Goal: Information Seeking & Learning: Learn about a topic

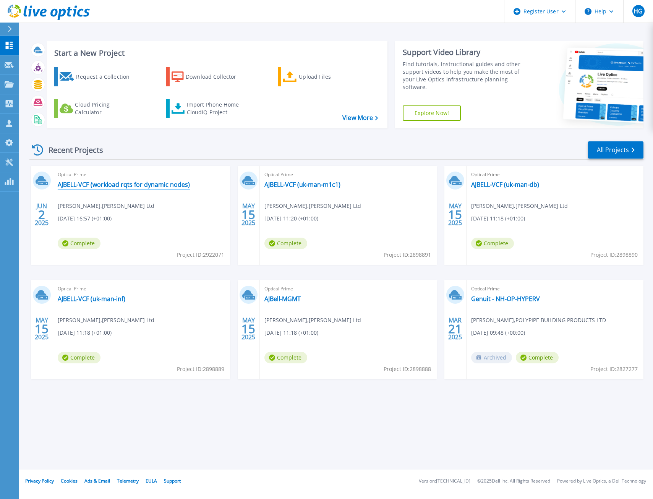
click at [115, 186] on link "AJBELL-VCF (workload rqts for dynamic nodes)" at bounding box center [124, 185] width 132 height 8
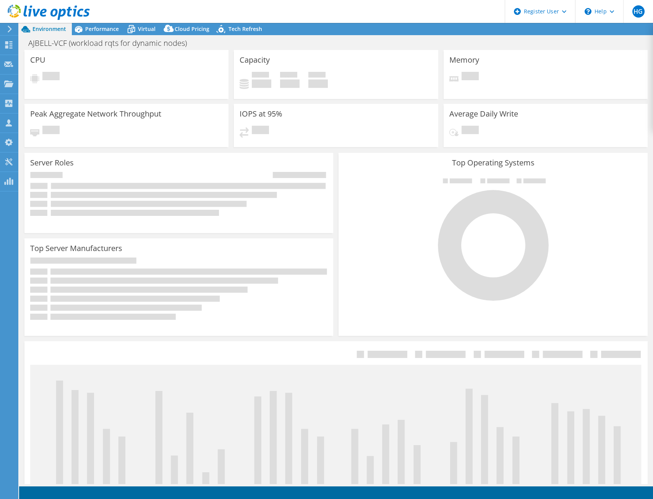
select select "USD"
select select "EULondon"
select select "USD"
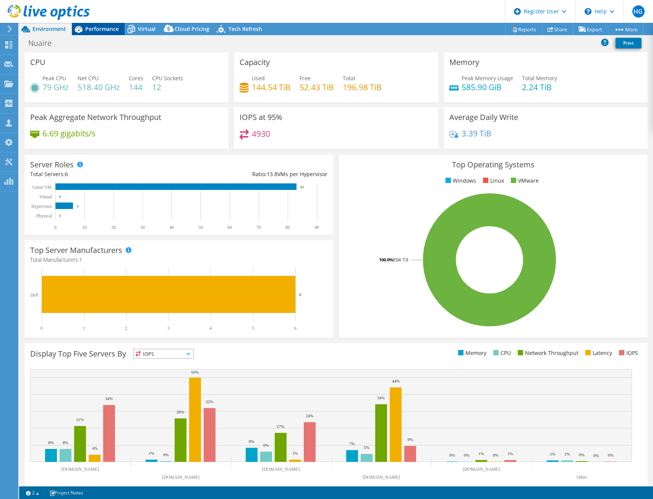
click at [88, 31] on span "Performance" at bounding box center [102, 28] width 34 height 7
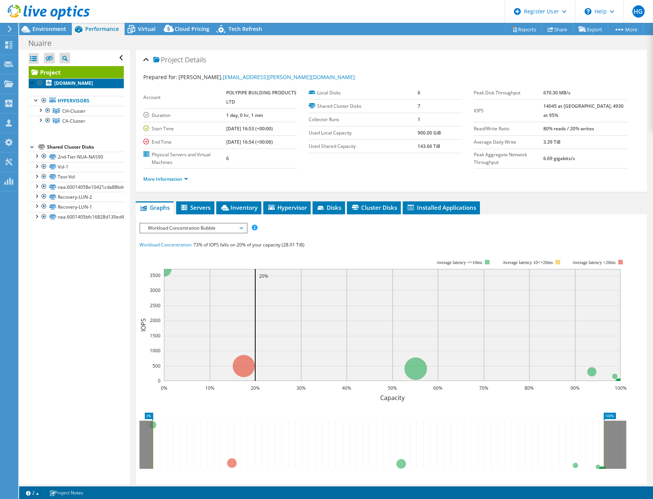
click at [82, 86] on b "[DOMAIN_NAME]" at bounding box center [73, 83] width 39 height 6
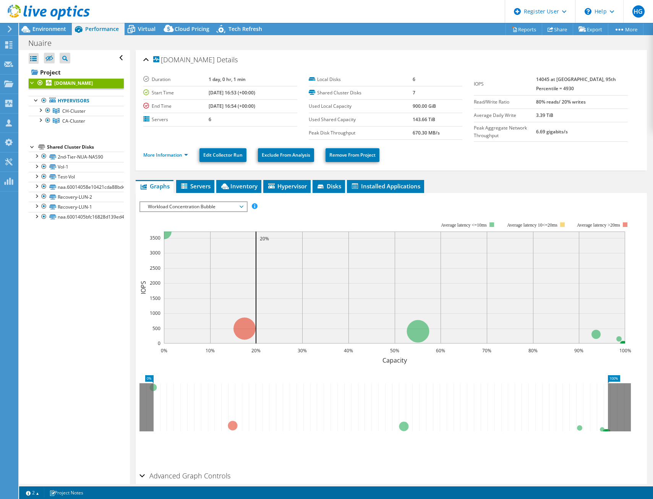
click at [234, 206] on span "Workload Concentration Bubble" at bounding box center [193, 206] width 98 height 9
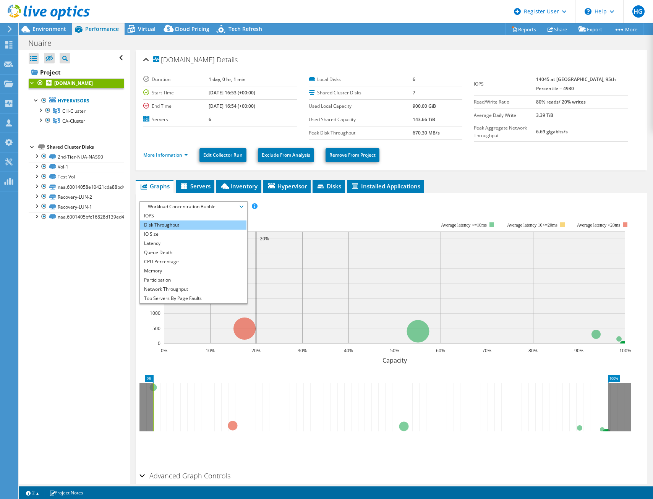
click at [203, 224] on li "Disk Throughput" at bounding box center [193, 225] width 106 height 9
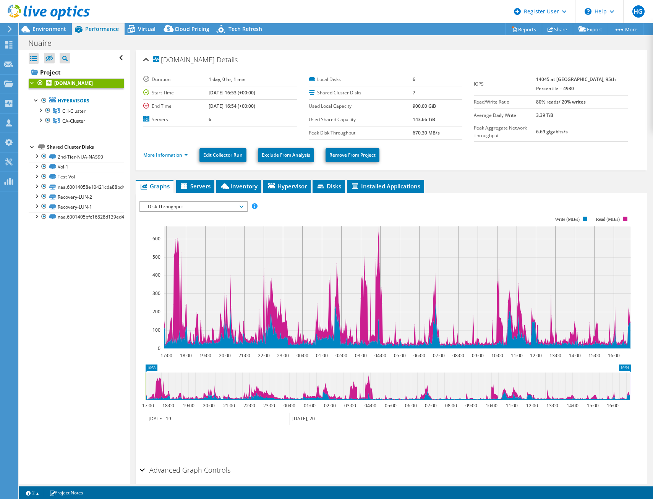
click at [223, 206] on span "Disk Throughput" at bounding box center [193, 206] width 98 height 9
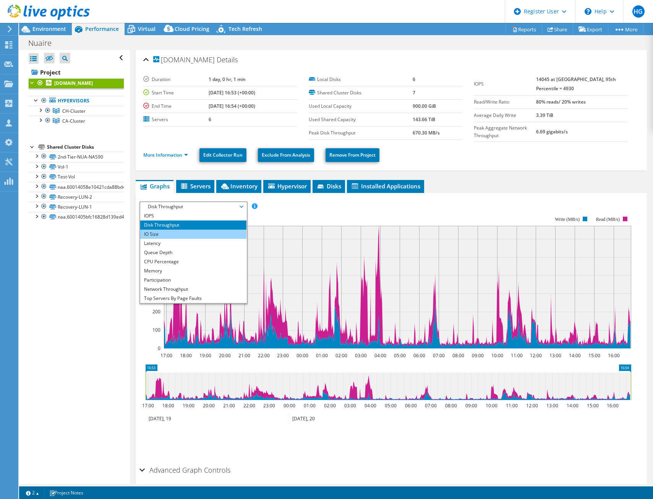
click at [222, 237] on li "IO Size" at bounding box center [193, 234] width 106 height 9
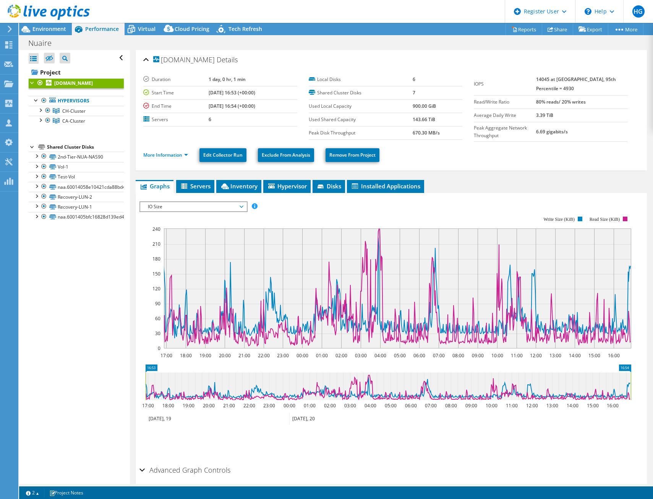
click at [245, 205] on span "IO Size" at bounding box center [193, 206] width 106 height 9
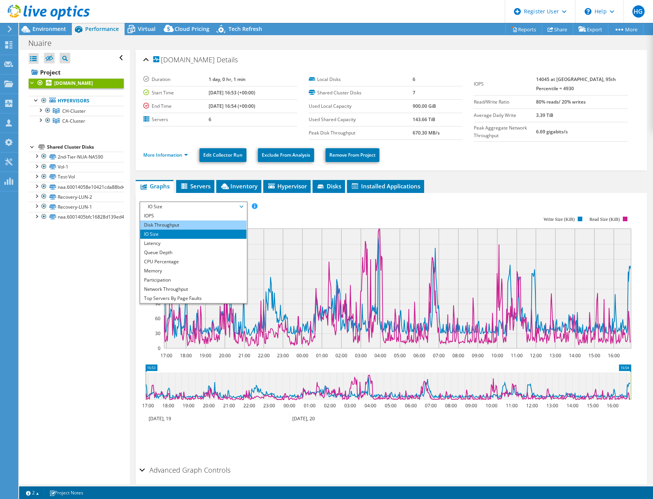
click at [232, 225] on li "Disk Throughput" at bounding box center [193, 225] width 106 height 9
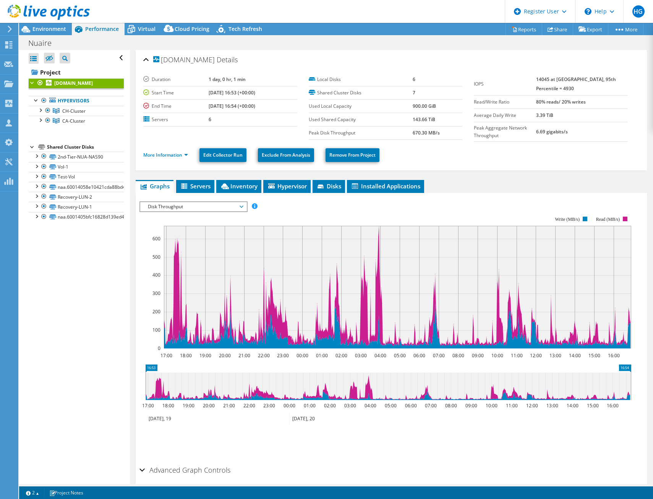
drag, startPoint x: 213, startPoint y: 208, endPoint x: 212, endPoint y: 213, distance: 5.1
click at [213, 208] on span "Disk Throughput" at bounding box center [193, 206] width 98 height 9
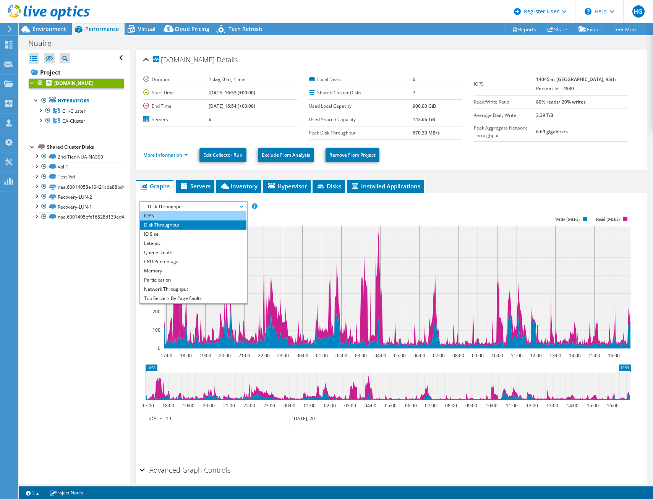
click at [211, 216] on li "IOPS" at bounding box center [193, 215] width 106 height 9
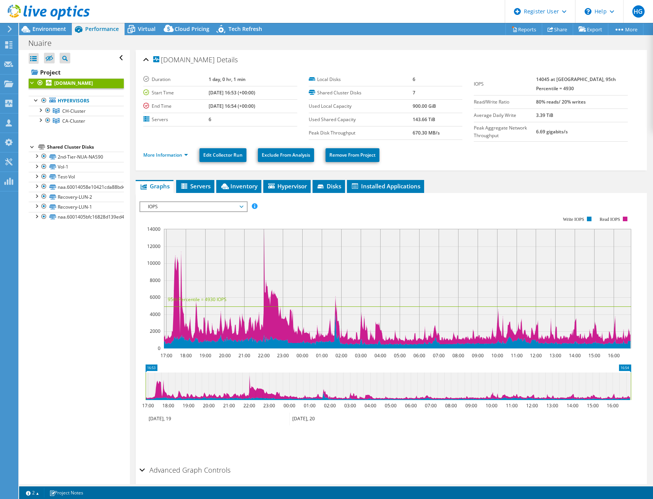
click at [217, 208] on span "IOPS" at bounding box center [193, 206] width 98 height 9
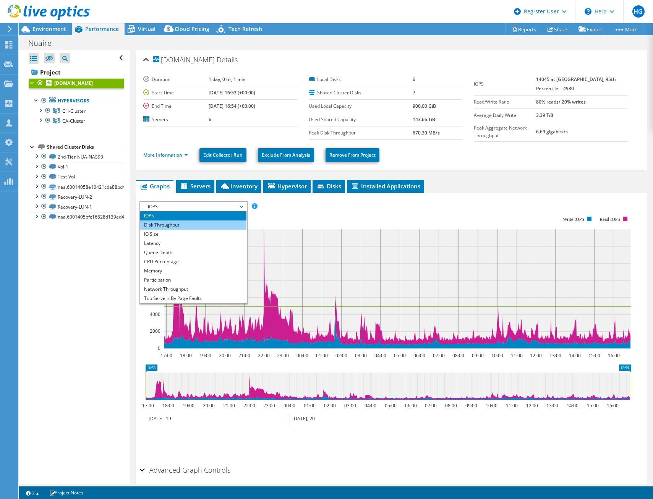
click at [213, 227] on li "Disk Throughput" at bounding box center [193, 225] width 106 height 9
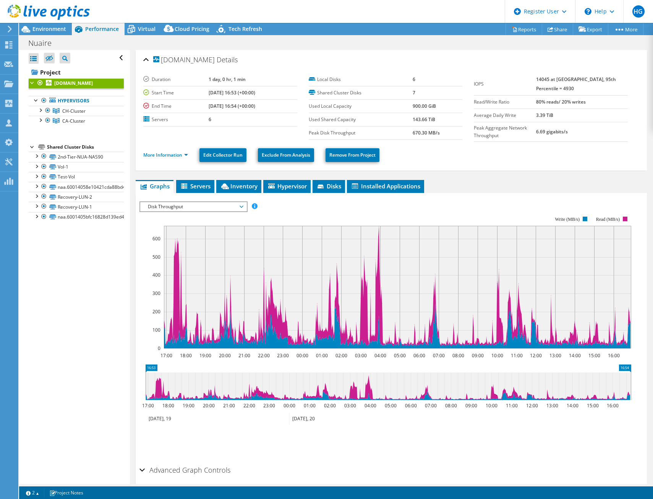
click at [238, 208] on span "Disk Throughput" at bounding box center [193, 206] width 98 height 9
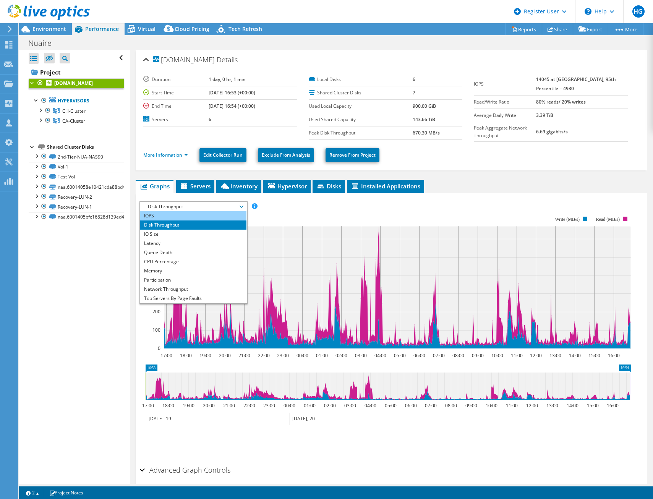
click at [224, 216] on li "IOPS" at bounding box center [193, 215] width 106 height 9
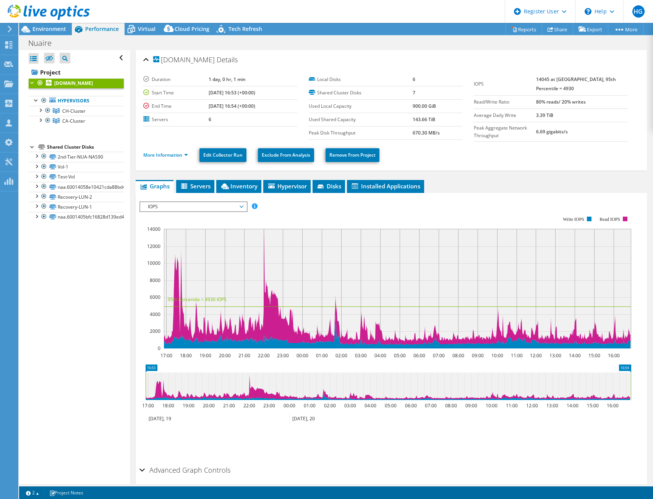
click at [206, 209] on span "IOPS" at bounding box center [193, 206] width 98 height 9
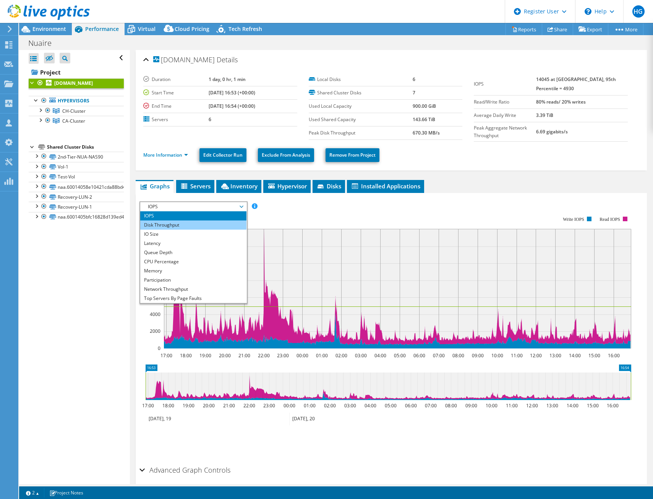
click at [213, 225] on li "Disk Throughput" at bounding box center [193, 225] width 106 height 9
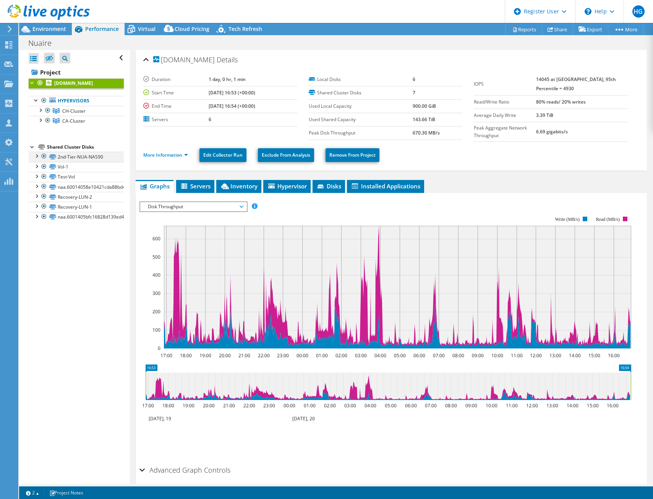
drag, startPoint x: 36, startPoint y: 165, endPoint x: 45, endPoint y: 167, distance: 9.7
click at [36, 159] on div at bounding box center [36, 156] width 8 height 8
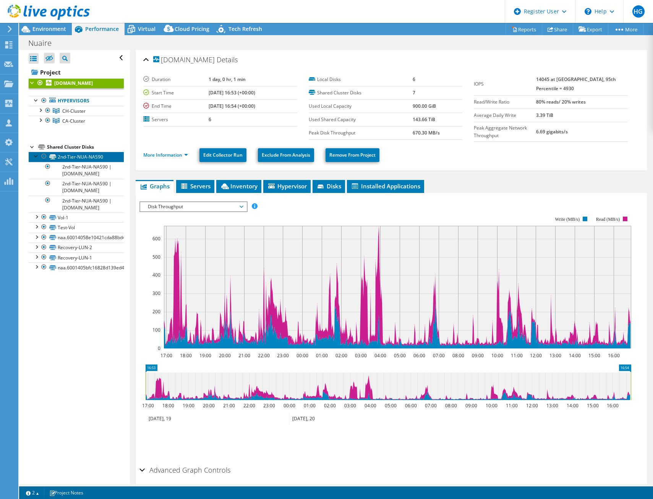
click at [89, 162] on link "2nd-Tier-NUA-NAS90" at bounding box center [76, 157] width 95 height 10
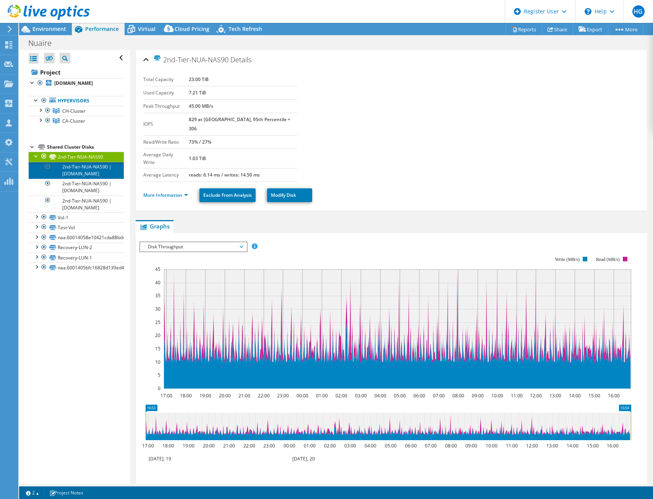
click at [92, 176] on link "2nd-Tier-NUA-NAS90 | [DOMAIN_NAME]" at bounding box center [76, 170] width 95 height 17
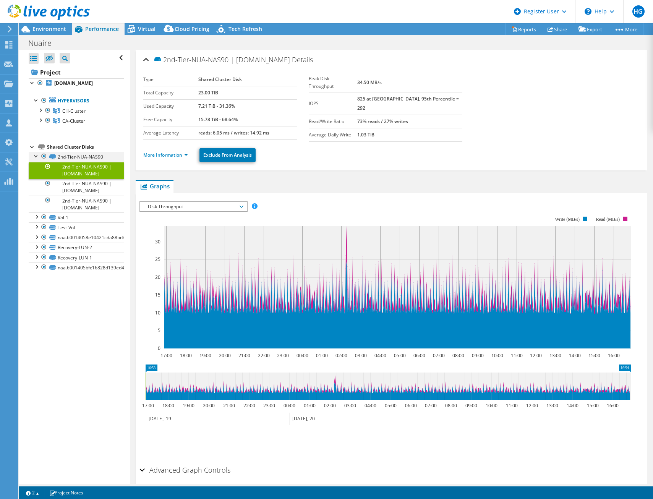
click at [36, 159] on div at bounding box center [36, 156] width 8 height 8
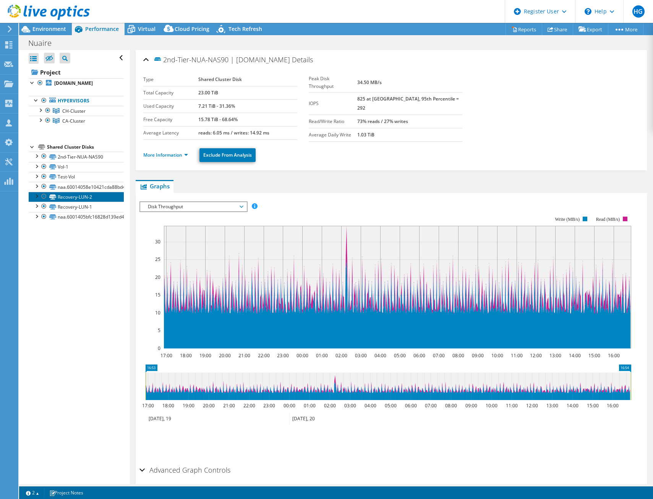
click at [75, 202] on link "Recovery-LUN-2" at bounding box center [76, 197] width 95 height 10
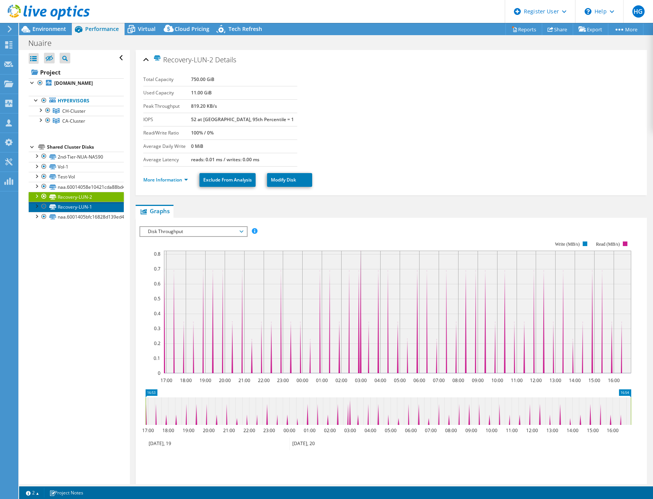
click at [74, 212] on link "Recovery-LUN-1" at bounding box center [76, 207] width 95 height 10
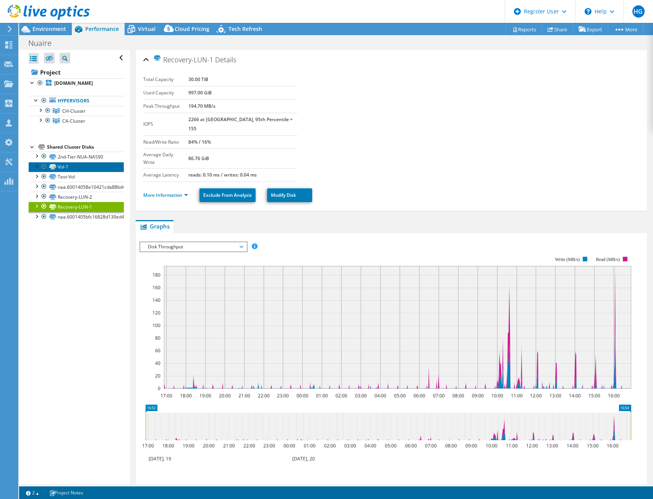
click at [67, 172] on link "Vol-1" at bounding box center [76, 167] width 95 height 10
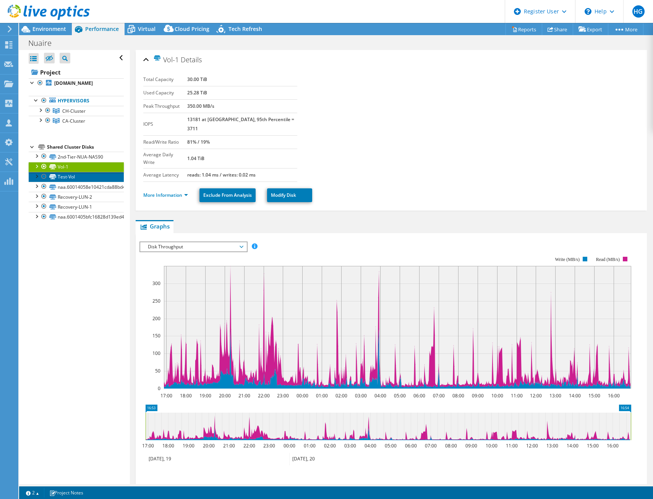
click at [69, 182] on link "Test-Vol" at bounding box center [76, 177] width 95 height 10
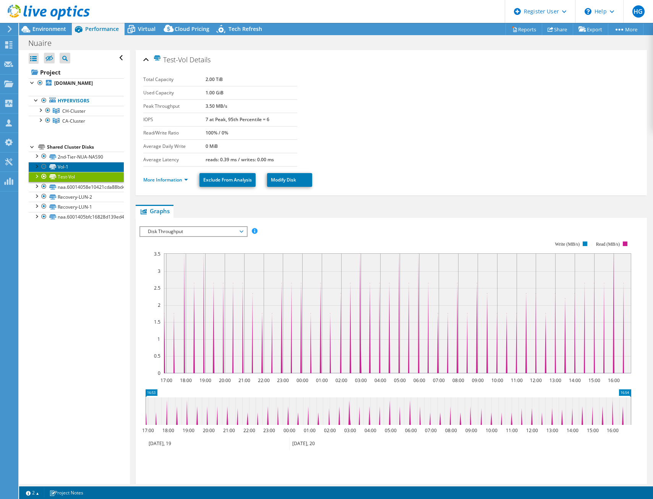
click at [75, 172] on link "Vol-1" at bounding box center [76, 167] width 95 height 10
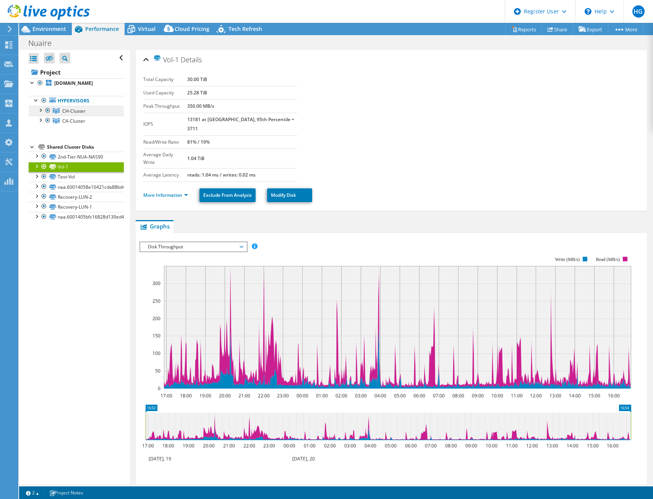
click at [79, 114] on span "CH-Cluster" at bounding box center [73, 111] width 23 height 6
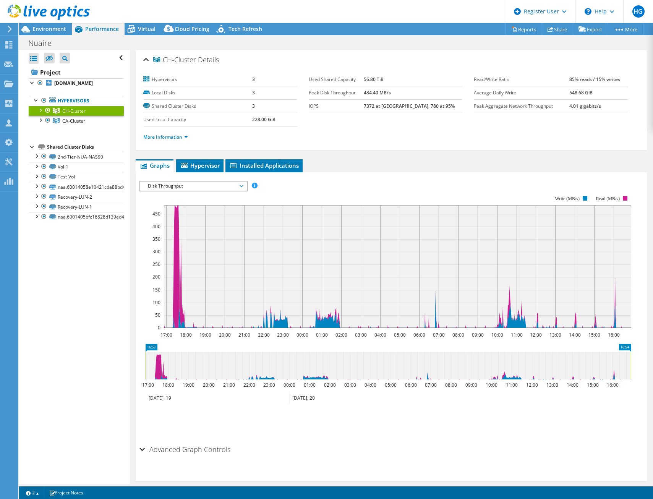
click at [39, 114] on div at bounding box center [40, 110] width 8 height 8
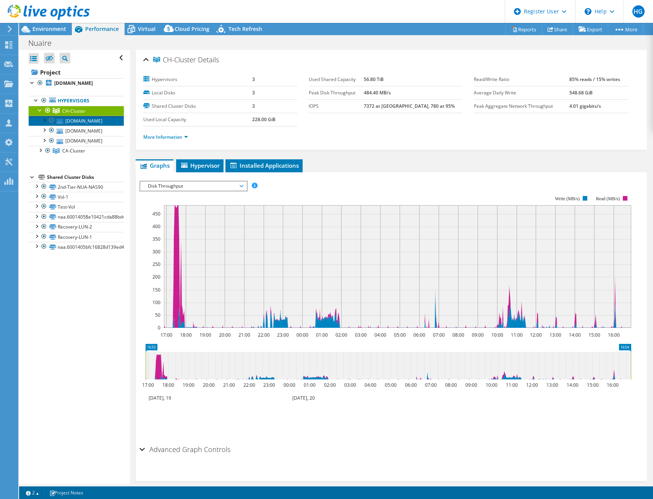
click at [78, 126] on link "[DOMAIN_NAME]" at bounding box center [76, 121] width 95 height 10
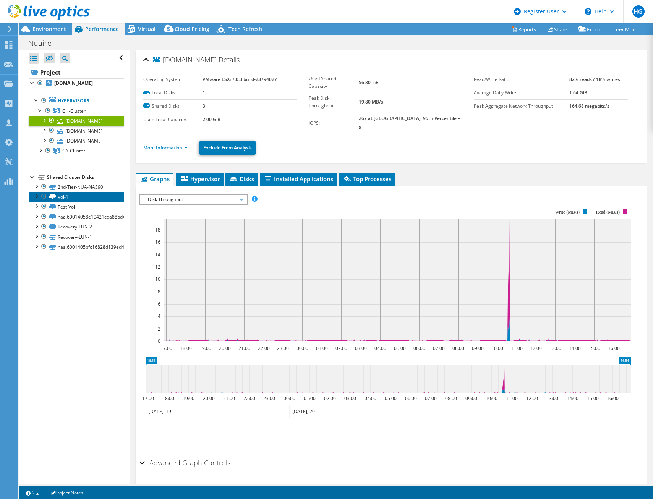
click at [62, 202] on link "Vol-1" at bounding box center [76, 197] width 95 height 10
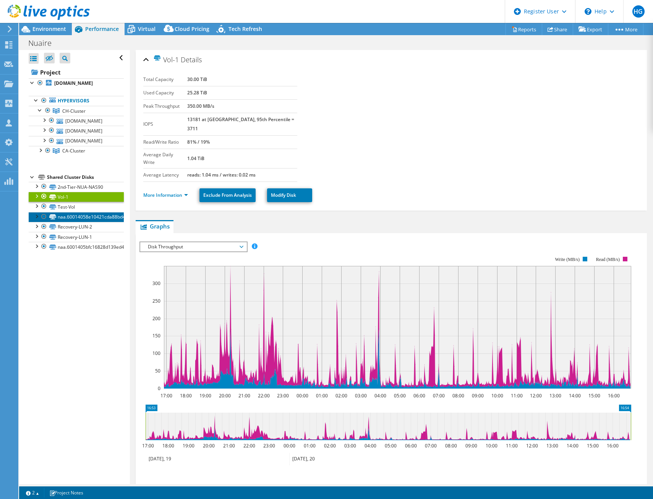
click at [76, 222] on link "naa.60014058e10421cda88bd4a04dab24da" at bounding box center [76, 217] width 95 height 10
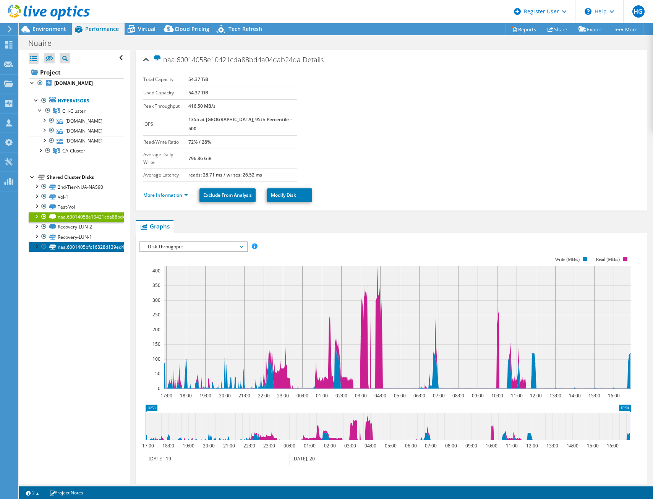
click at [66, 252] on link "naa.6001405bfc16828d139ed4d0cdb9e9de" at bounding box center [76, 247] width 95 height 10
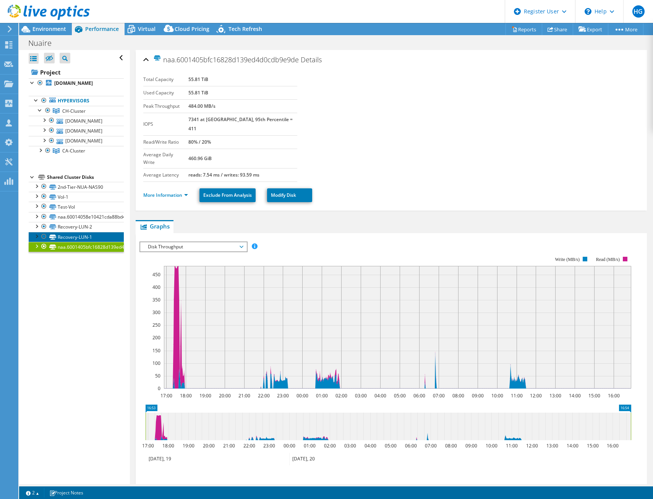
click at [80, 242] on link "Recovery-LUN-1" at bounding box center [76, 237] width 95 height 10
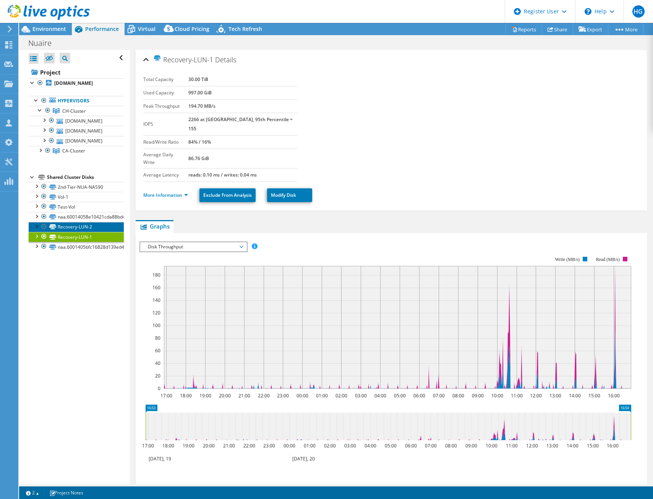
click at [81, 232] on link "Recovery-LUN-2" at bounding box center [76, 227] width 95 height 10
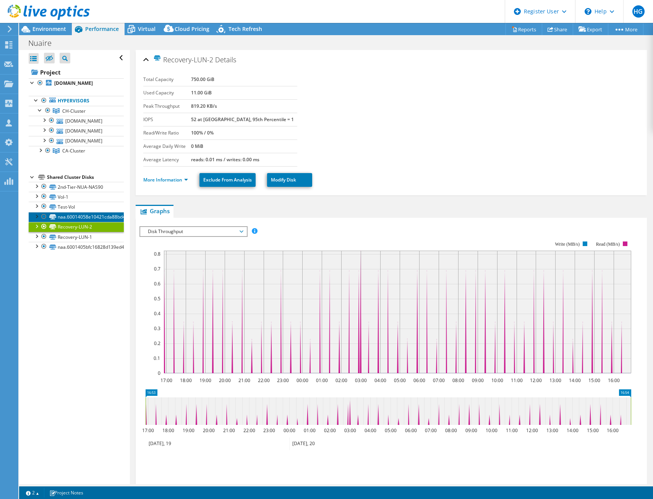
click at [82, 222] on link "naa.60014058e10421cda88bd4a04dab24da" at bounding box center [76, 217] width 95 height 10
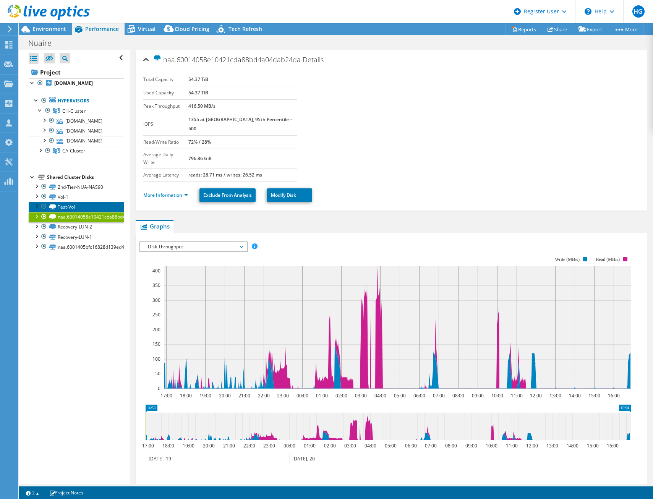
click at [80, 212] on link "Test-Vol" at bounding box center [76, 207] width 95 height 10
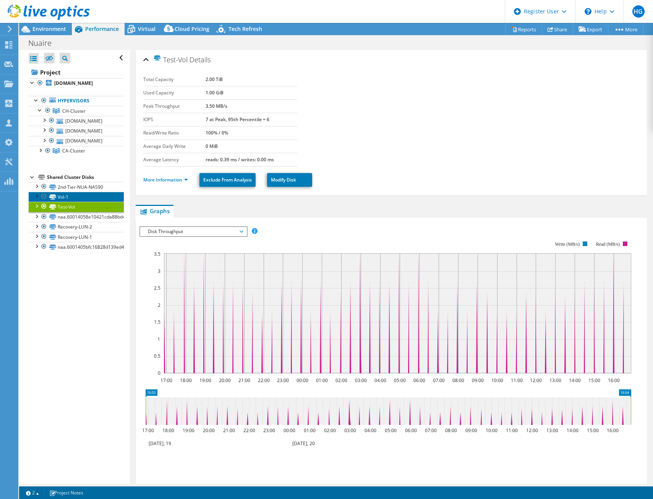
click at [72, 202] on link "Vol-1" at bounding box center [76, 197] width 95 height 10
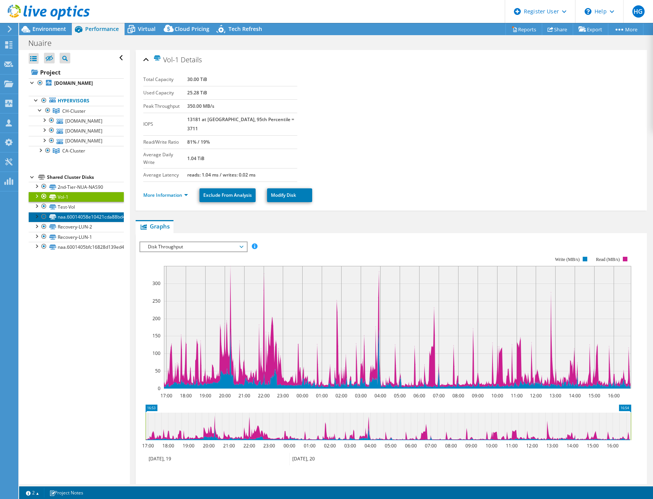
click at [89, 222] on link "naa.60014058e10421cda88bd4a04dab24da" at bounding box center [76, 217] width 95 height 10
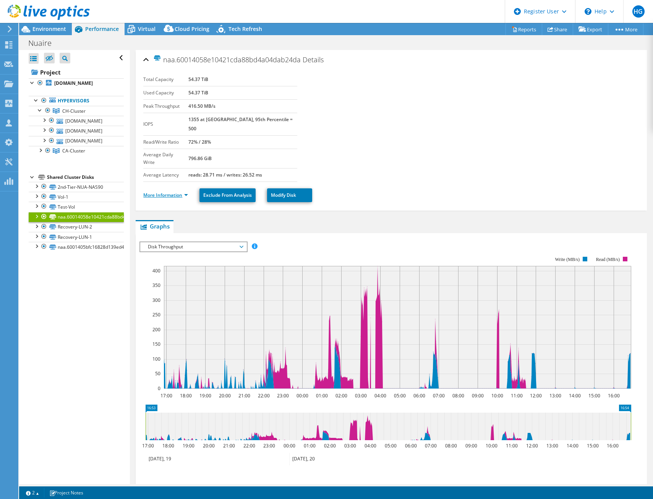
click at [174, 192] on link "More Information" at bounding box center [165, 195] width 45 height 6
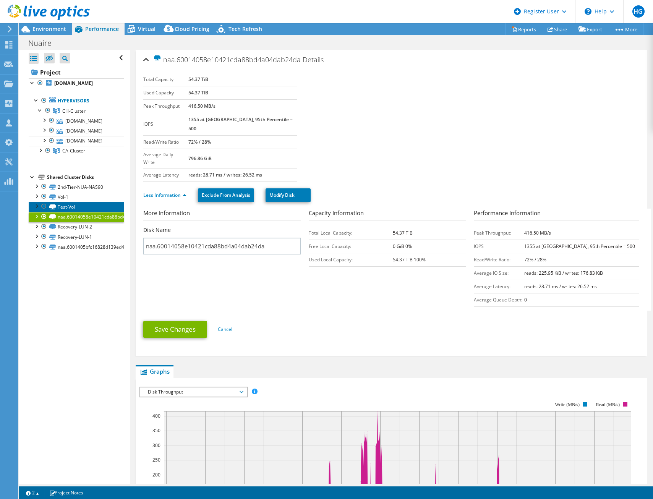
click at [72, 212] on link "Test-Vol" at bounding box center [76, 207] width 95 height 10
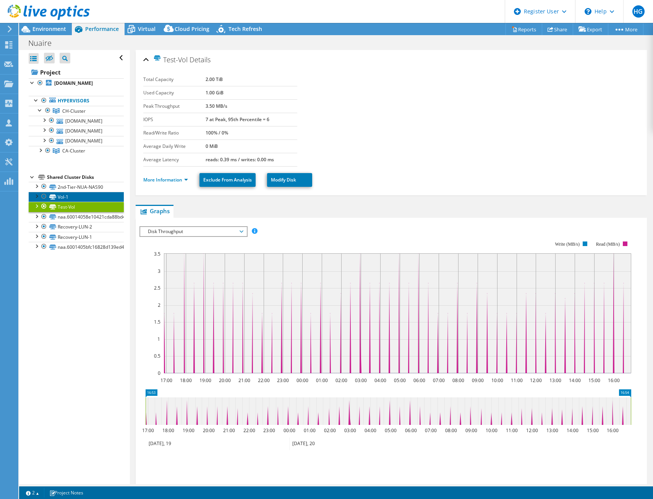
click at [62, 202] on link "Vol-1" at bounding box center [76, 197] width 95 height 10
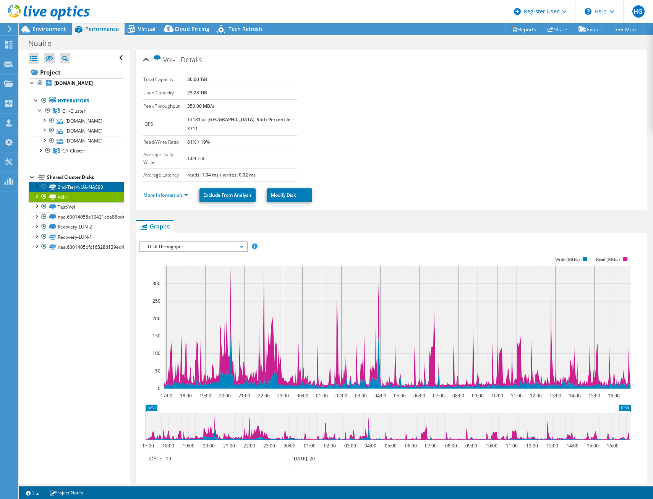
click at [75, 192] on link "2nd-Tier-NUA-NAS90" at bounding box center [76, 187] width 95 height 10
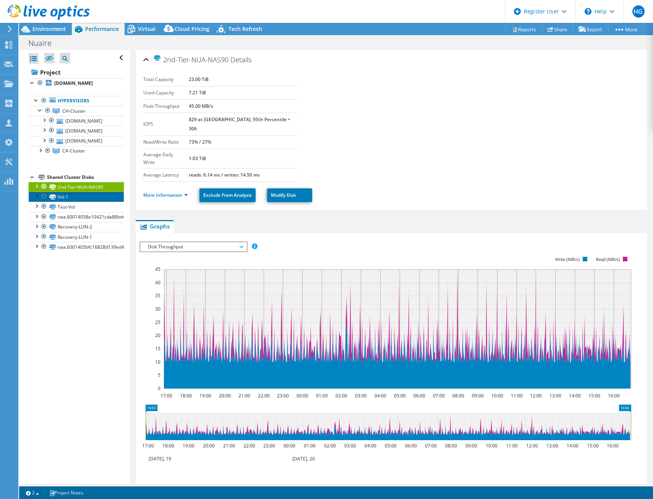
click at [90, 202] on link "Vol-1" at bounding box center [76, 197] width 95 height 10
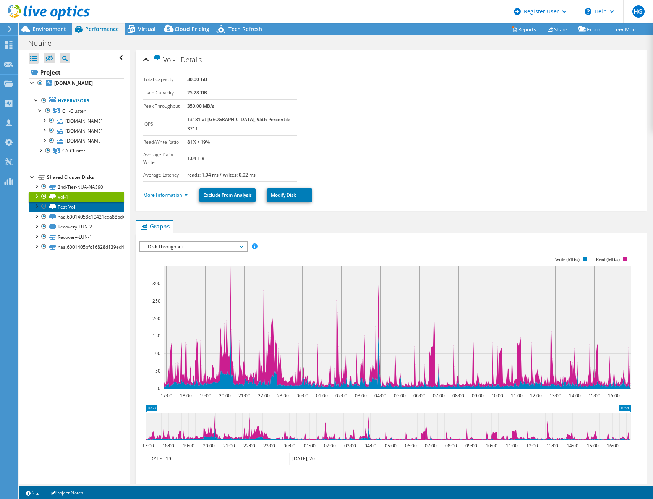
click at [91, 212] on link "Test-Vol" at bounding box center [76, 207] width 95 height 10
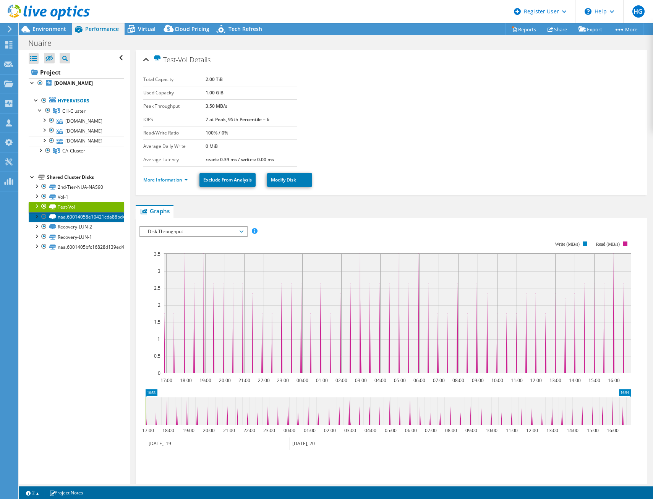
click at [88, 222] on link "naa.60014058e10421cda88bd4a04dab24da" at bounding box center [76, 217] width 95 height 10
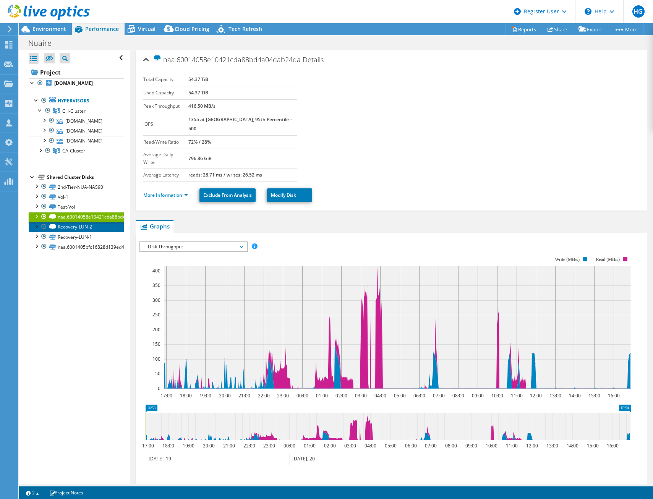
click at [88, 232] on link "Recovery-LUN-2" at bounding box center [76, 227] width 95 height 10
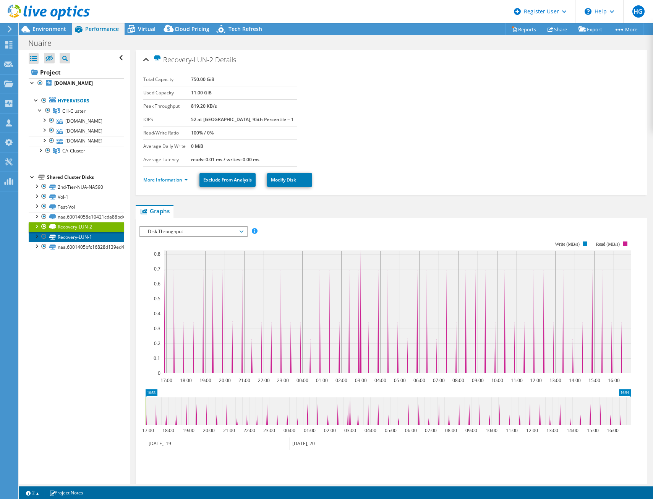
click at [101, 242] on link "Recovery-LUN-1" at bounding box center [76, 237] width 95 height 10
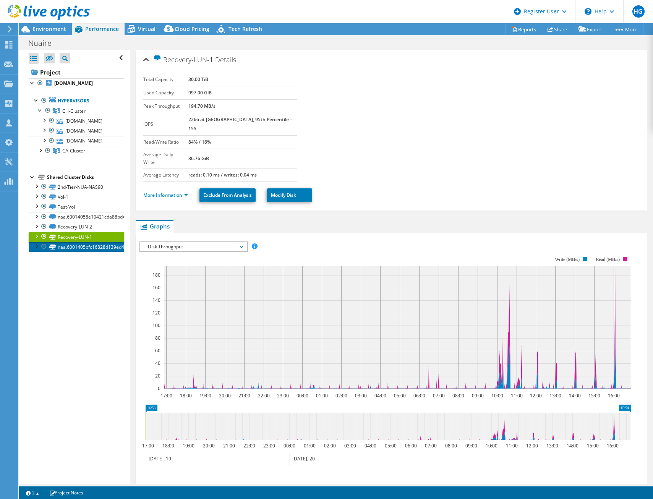
click at [99, 252] on link "naa.6001405bfc16828d139ed4d0cdb9e9de" at bounding box center [76, 247] width 95 height 10
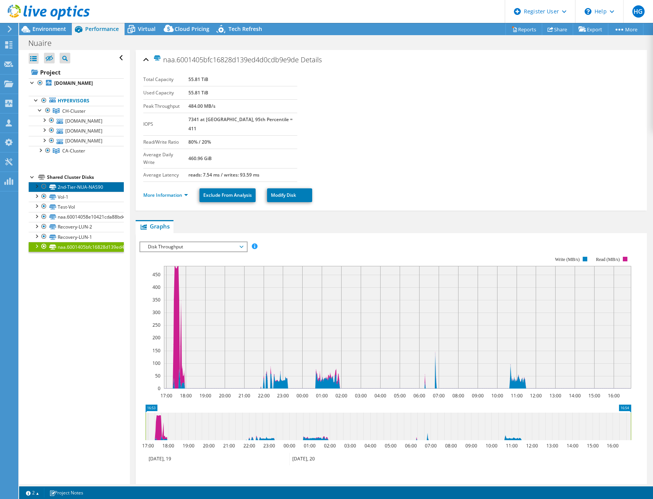
click at [68, 192] on link "2nd-Tier-NUA-NAS90" at bounding box center [76, 187] width 95 height 10
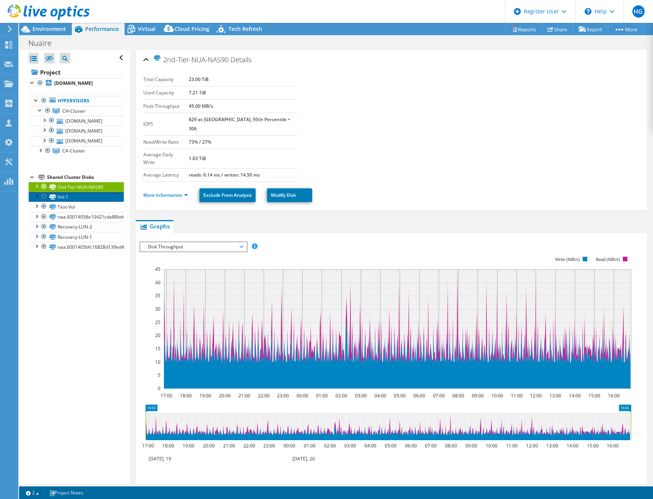
click at [63, 202] on link "Vol-1" at bounding box center [76, 197] width 95 height 10
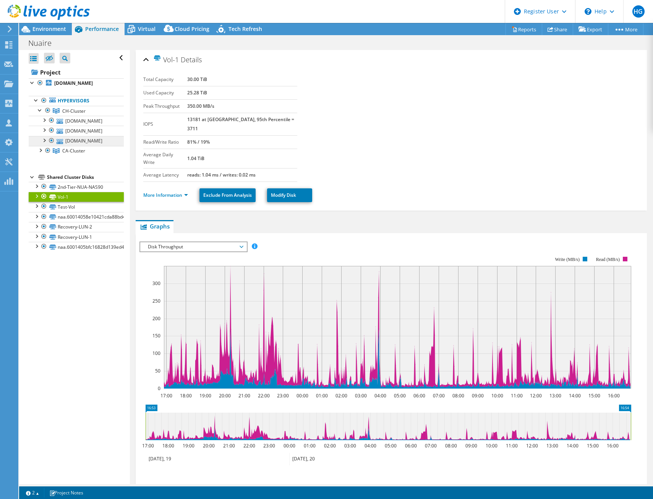
drag, startPoint x: 37, startPoint y: 178, endPoint x: 38, endPoint y: 172, distance: 6.2
click at [37, 154] on div at bounding box center [40, 150] width 8 height 8
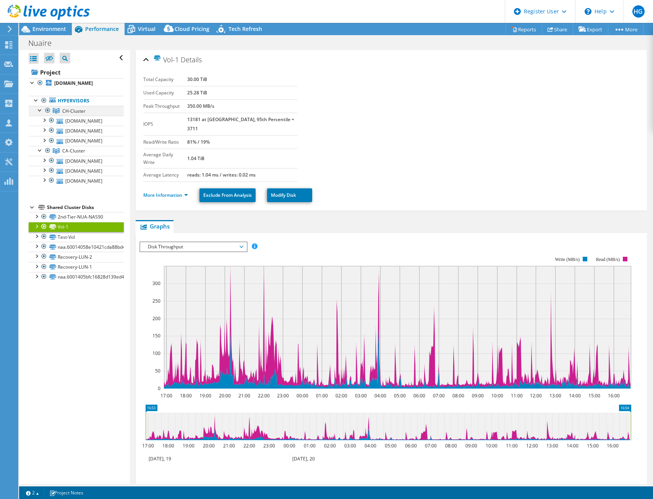
click at [41, 114] on div at bounding box center [40, 110] width 8 height 8
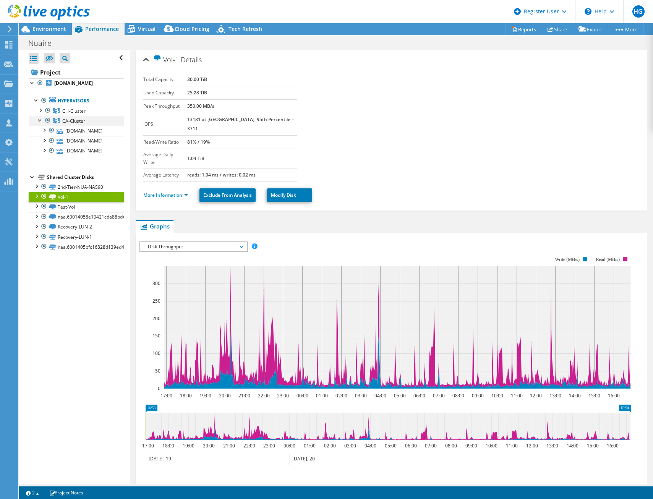
click at [37, 123] on div at bounding box center [40, 120] width 8 height 8
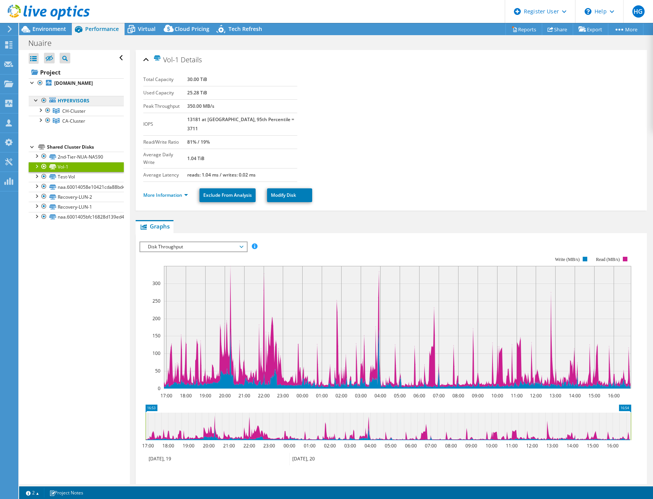
click at [74, 106] on link "Hypervisors" at bounding box center [76, 101] width 95 height 10
click at [81, 86] on b "[DOMAIN_NAME]" at bounding box center [73, 83] width 39 height 6
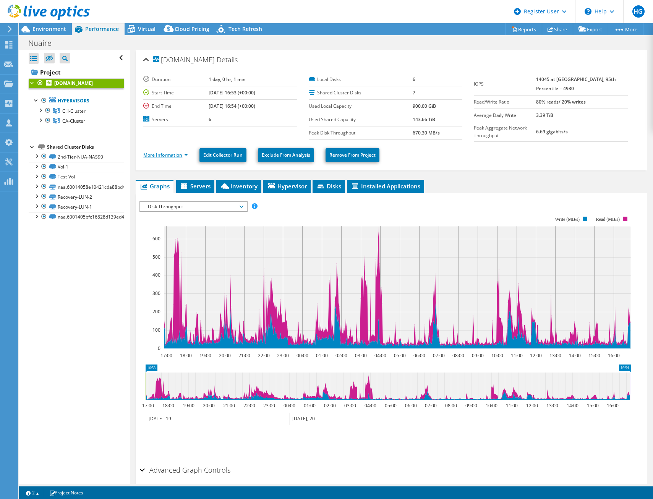
click at [184, 155] on link "More Information" at bounding box center [165, 155] width 45 height 6
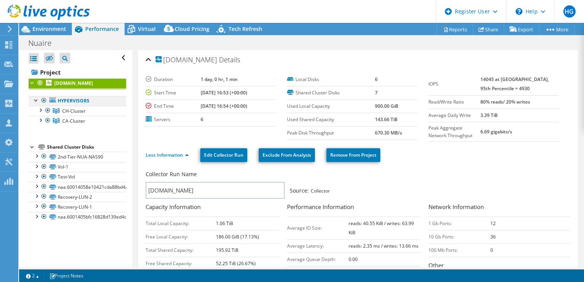
click at [34, 104] on div at bounding box center [36, 100] width 8 height 8
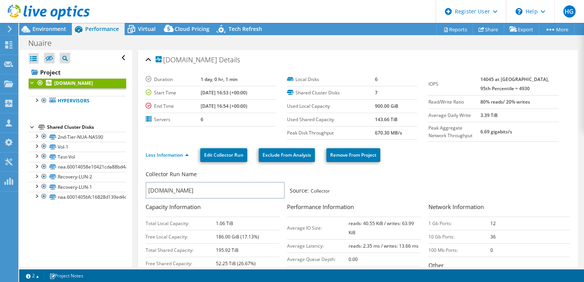
drag, startPoint x: 400, startPoint y: 118, endPoint x: 362, endPoint y: 118, distance: 38.2
click at [362, 118] on tr "Used Shared Capacity 143.66 TiB" at bounding box center [352, 119] width 130 height 13
click at [34, 104] on div at bounding box center [36, 100] width 8 height 8
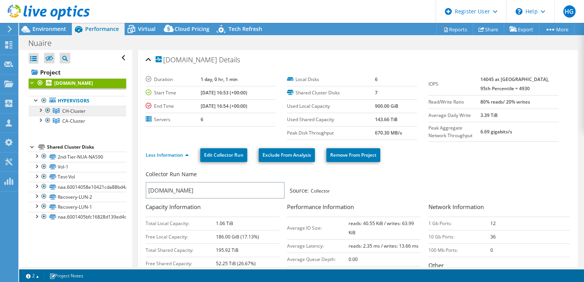
click at [73, 114] on link "CH-Cluster" at bounding box center [77, 111] width 97 height 10
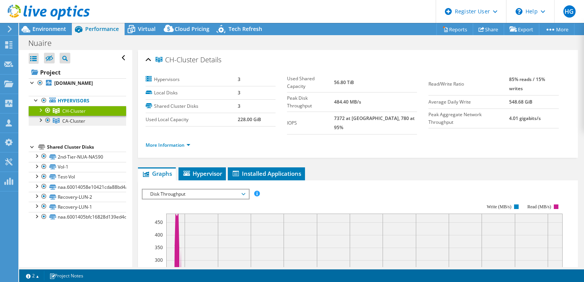
click at [61, 126] on link "CA-Cluster" at bounding box center [77, 121] width 97 height 10
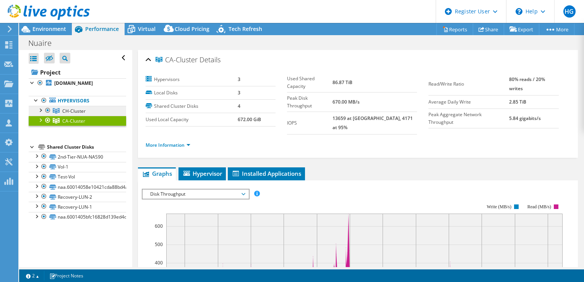
click at [81, 114] on span "CH-Cluster" at bounding box center [73, 111] width 23 height 6
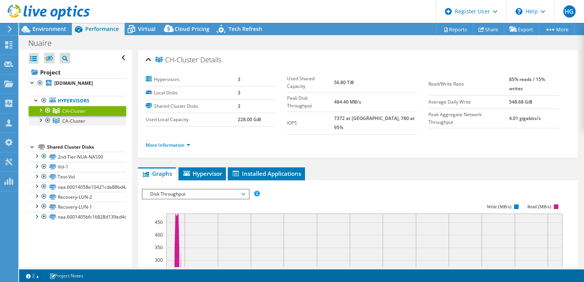
click at [39, 123] on div at bounding box center [40, 120] width 8 height 8
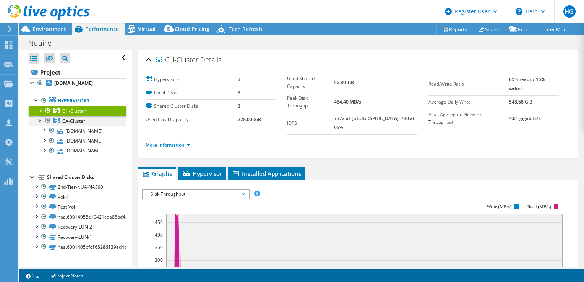
click at [40, 123] on div at bounding box center [40, 120] width 8 height 8
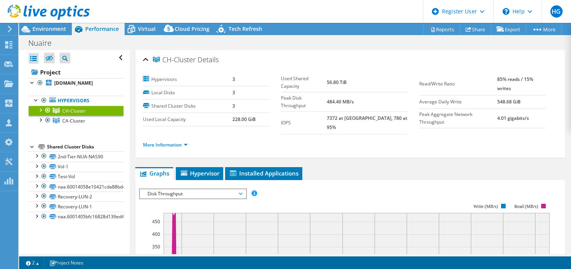
click at [40, 114] on div at bounding box center [40, 110] width 8 height 8
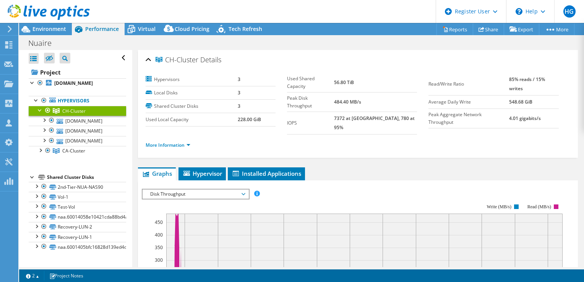
click at [37, 114] on div at bounding box center [40, 110] width 8 height 8
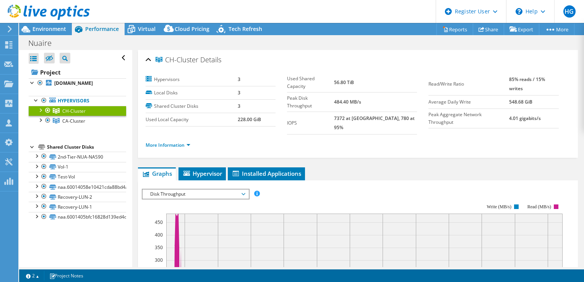
click at [40, 114] on div at bounding box center [40, 110] width 8 height 8
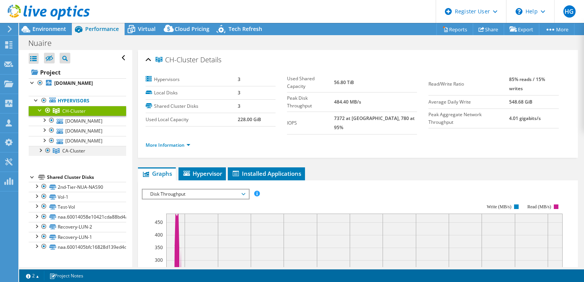
click at [39, 154] on div at bounding box center [40, 150] width 8 height 8
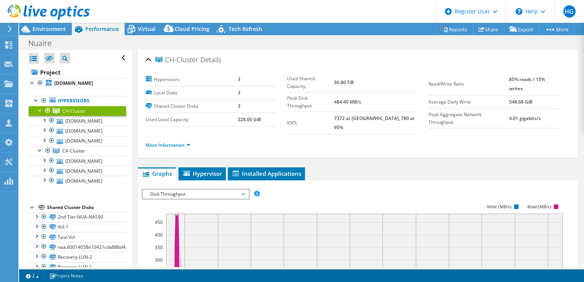
click at [39, 114] on div at bounding box center [40, 110] width 8 height 8
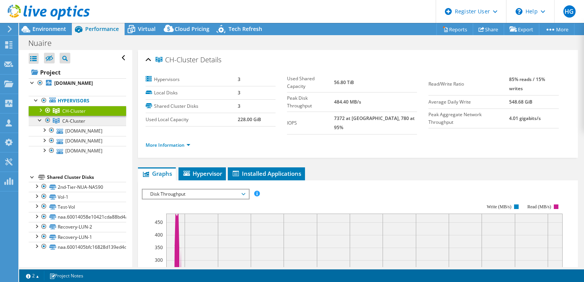
click at [98, 125] on link "CA-Cluster" at bounding box center [77, 121] width 97 height 10
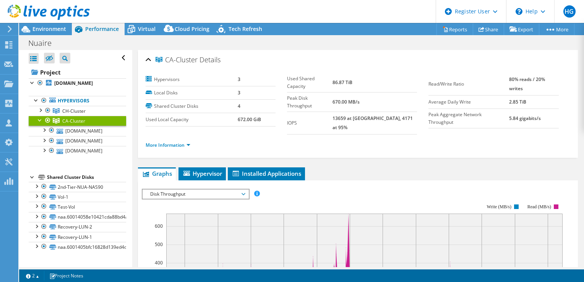
scroll to position [110, 0]
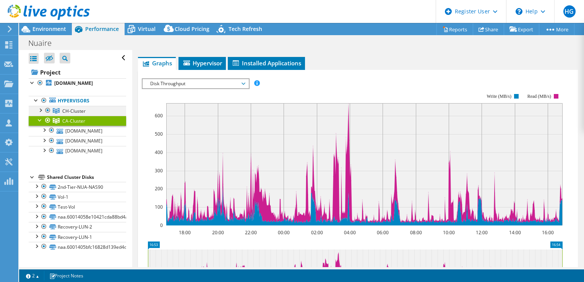
click at [41, 114] on div at bounding box center [40, 110] width 8 height 8
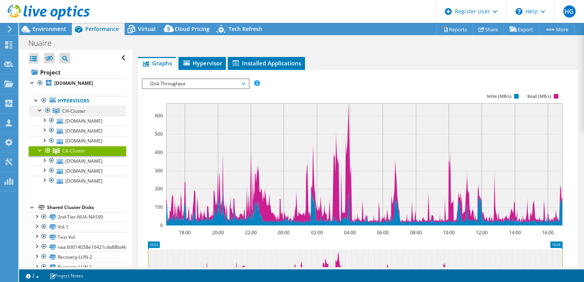
click at [47, 115] on div at bounding box center [48, 110] width 8 height 9
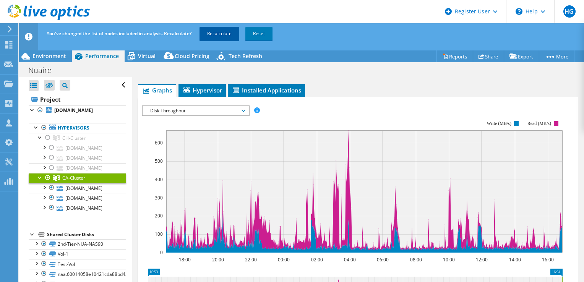
click at [229, 33] on link "Recalculate" at bounding box center [220, 34] width 40 height 14
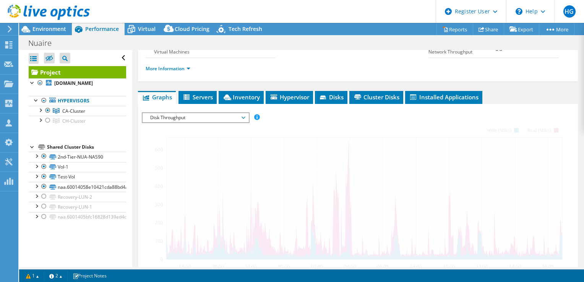
scroll to position [150, 0]
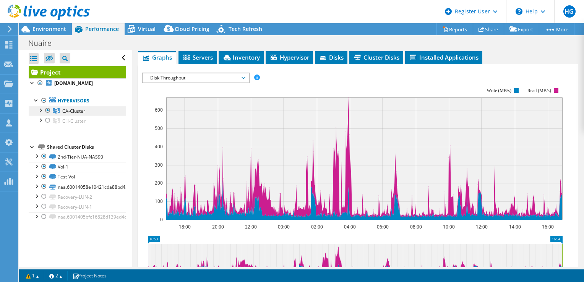
click at [83, 114] on span "CA-Cluster" at bounding box center [73, 111] width 23 height 6
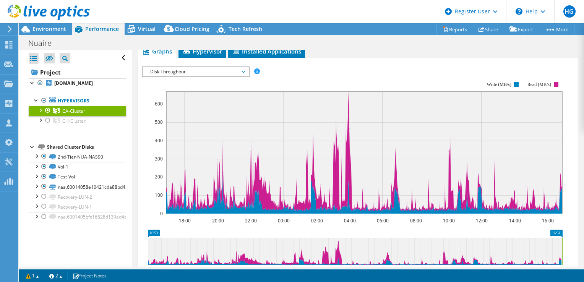
scroll to position [112, 0]
